Goal: Information Seeking & Learning: Learn about a topic

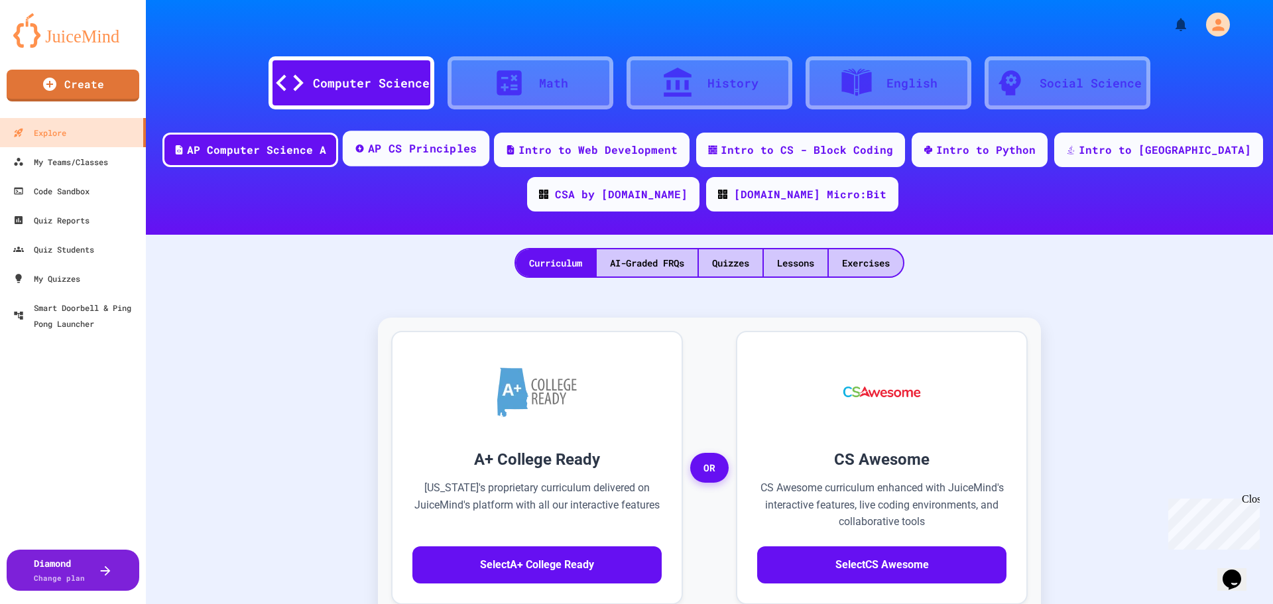
click at [478, 146] on div "AP CS Principles" at bounding box center [422, 149] width 109 height 17
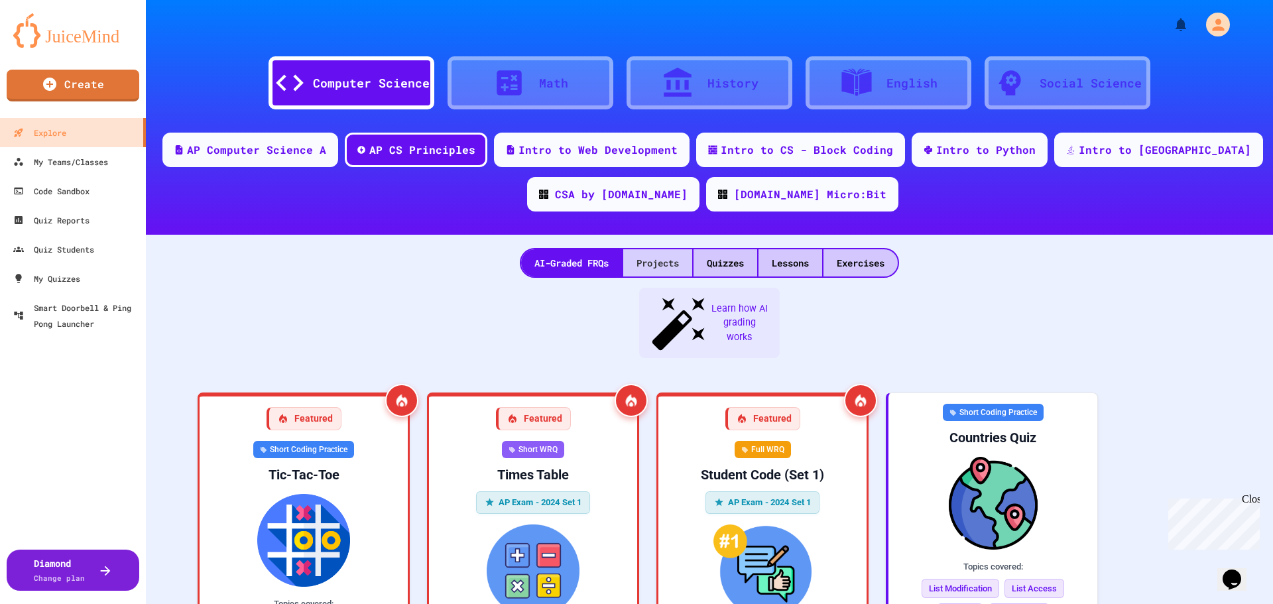
click at [643, 271] on div "Projects" at bounding box center [657, 262] width 69 height 27
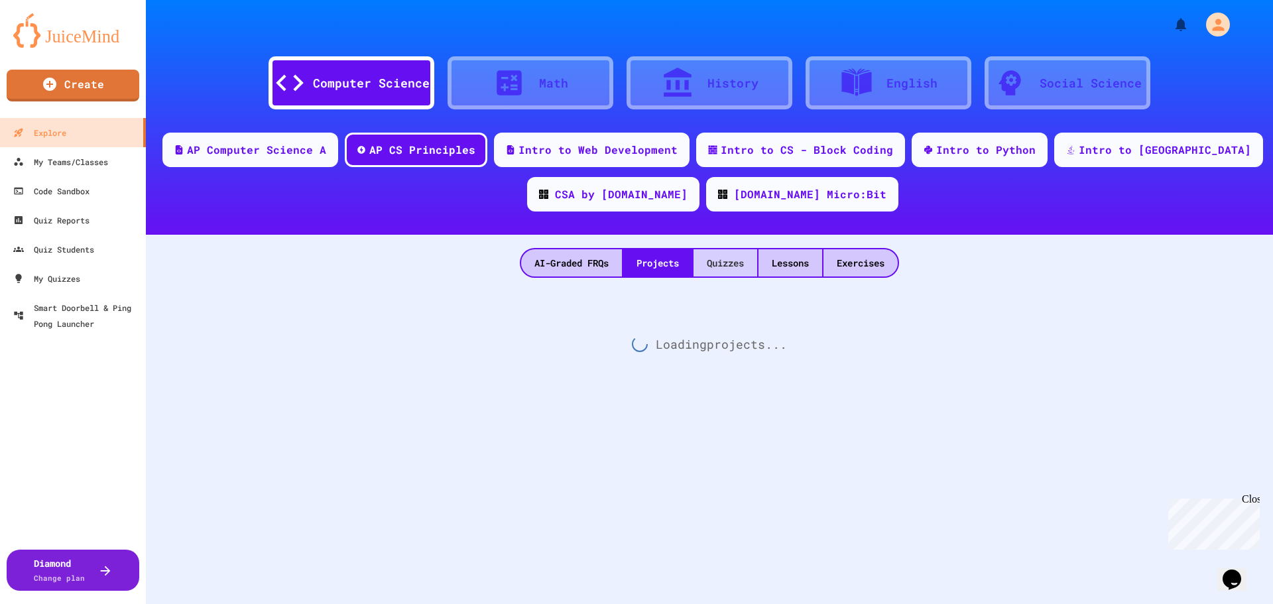
click at [708, 268] on div "Quizzes" at bounding box center [726, 262] width 64 height 27
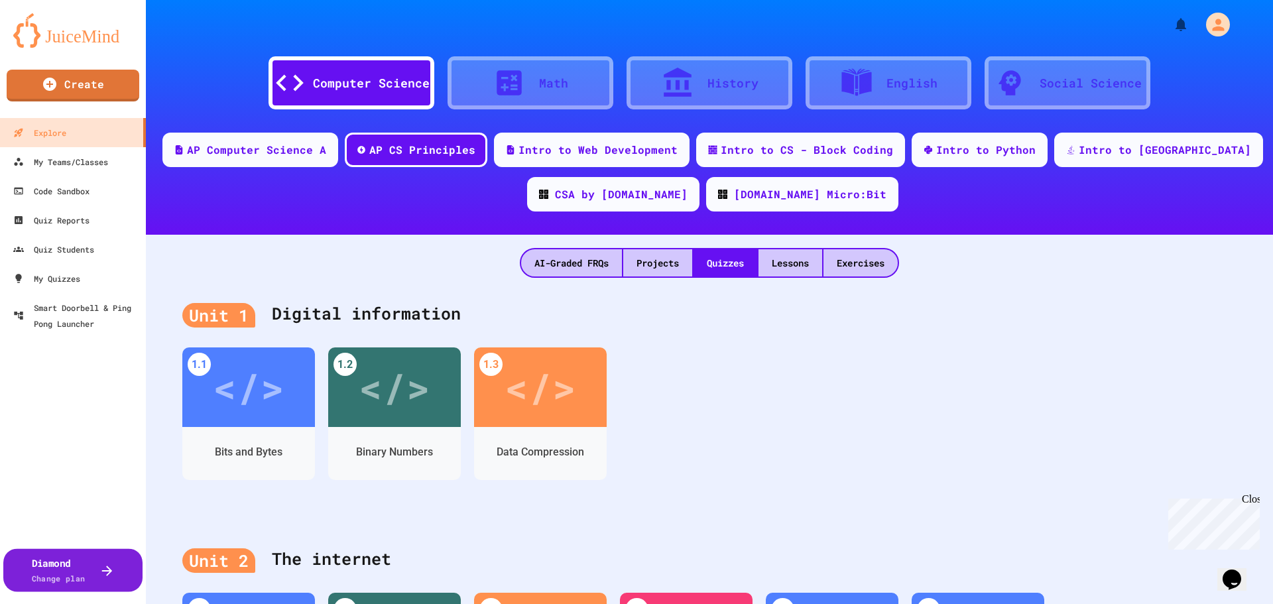
click at [114, 566] on button "Diamond Change plan" at bounding box center [72, 569] width 139 height 43
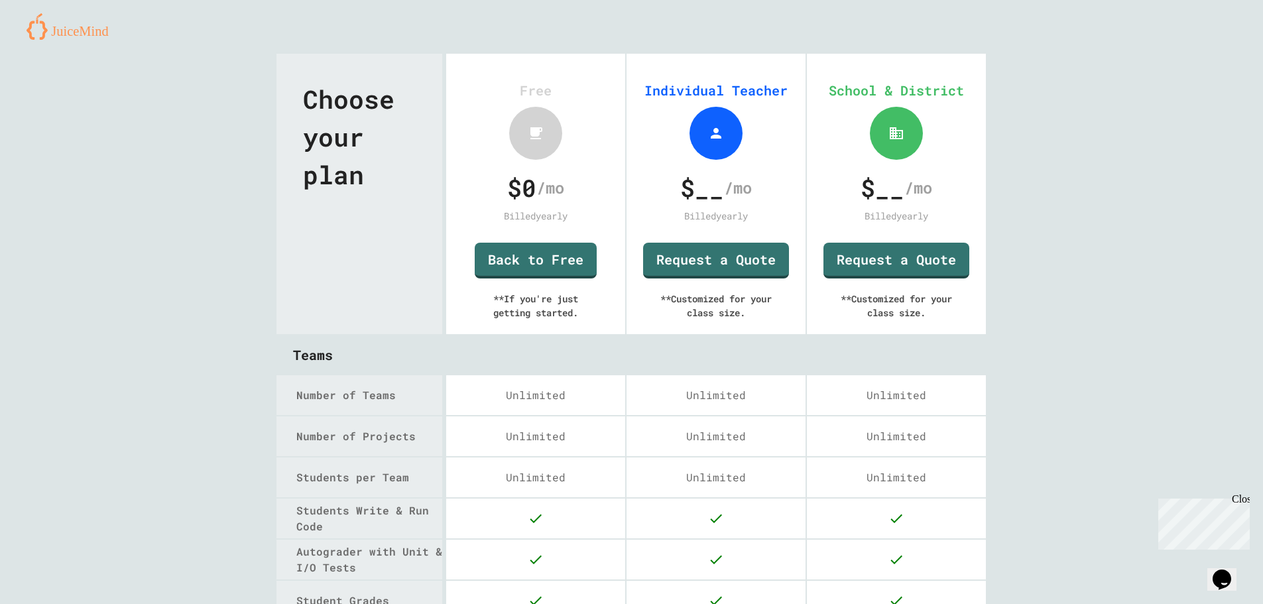
click at [74, 37] on img at bounding box center [73, 26] width 92 height 27
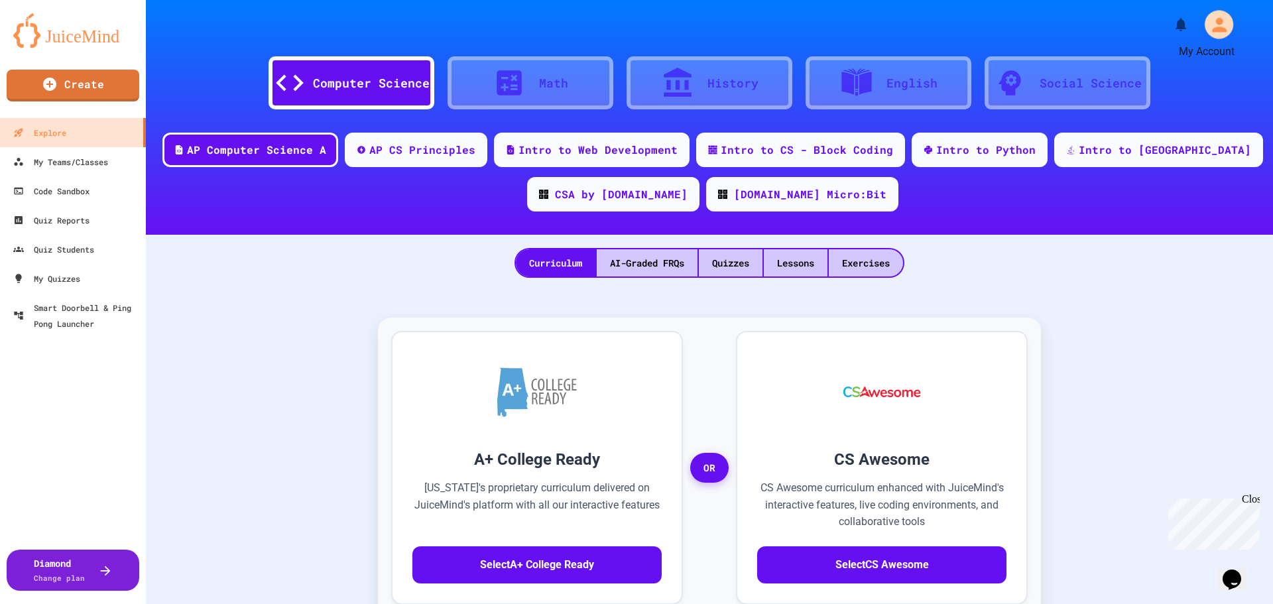
click at [1212, 24] on icon "My Account" at bounding box center [1218, 24] width 21 height 21
click at [1178, 604] on div at bounding box center [636, 604] width 1273 height 0
drag, startPoint x: 1000, startPoint y: 264, endPoint x: 932, endPoint y: 278, distance: 69.1
click at [932, 278] on div "Computer Science Math History English Social Science AP Computer Science A AP C…" at bounding box center [709, 302] width 1127 height 604
